Goal: Task Accomplishment & Management: Manage account settings

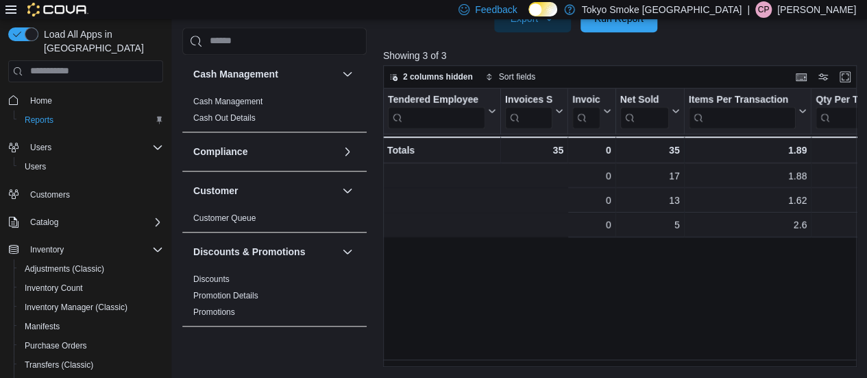
scroll to position [0, 291]
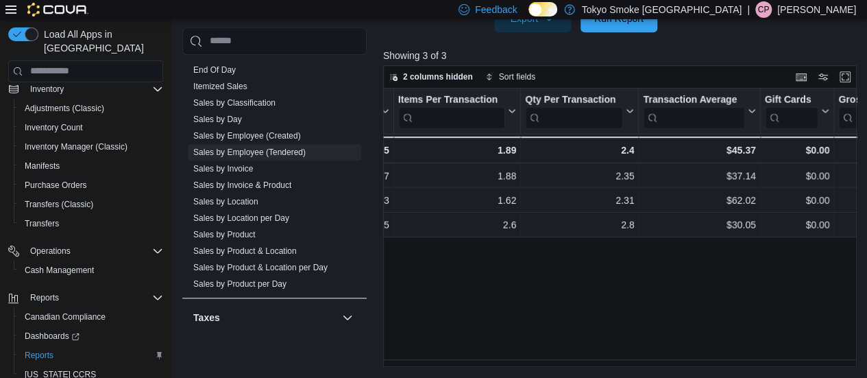
click at [809, 5] on p "[PERSON_NAME]" at bounding box center [817, 9] width 79 height 16
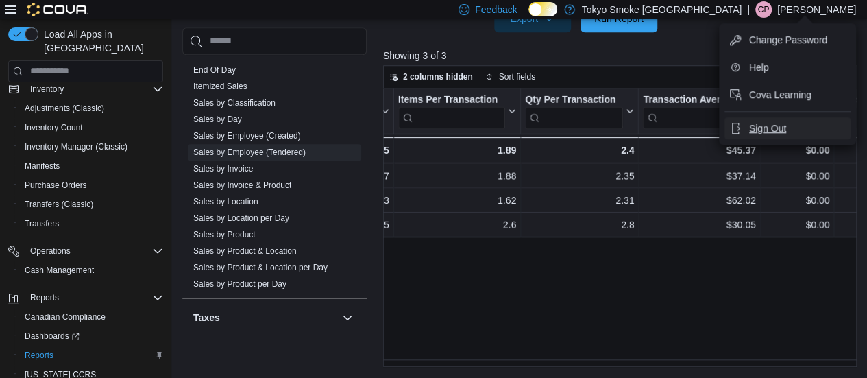
click at [782, 125] on span "Sign Out" at bounding box center [767, 128] width 37 height 14
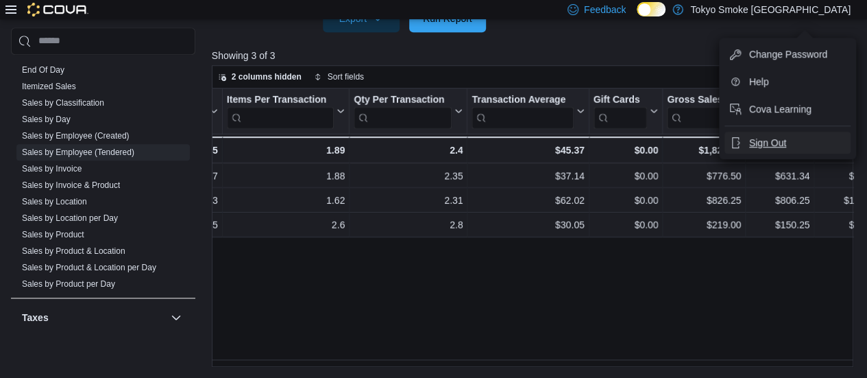
scroll to position [496, 0]
